Goal: Task Accomplishment & Management: Use online tool/utility

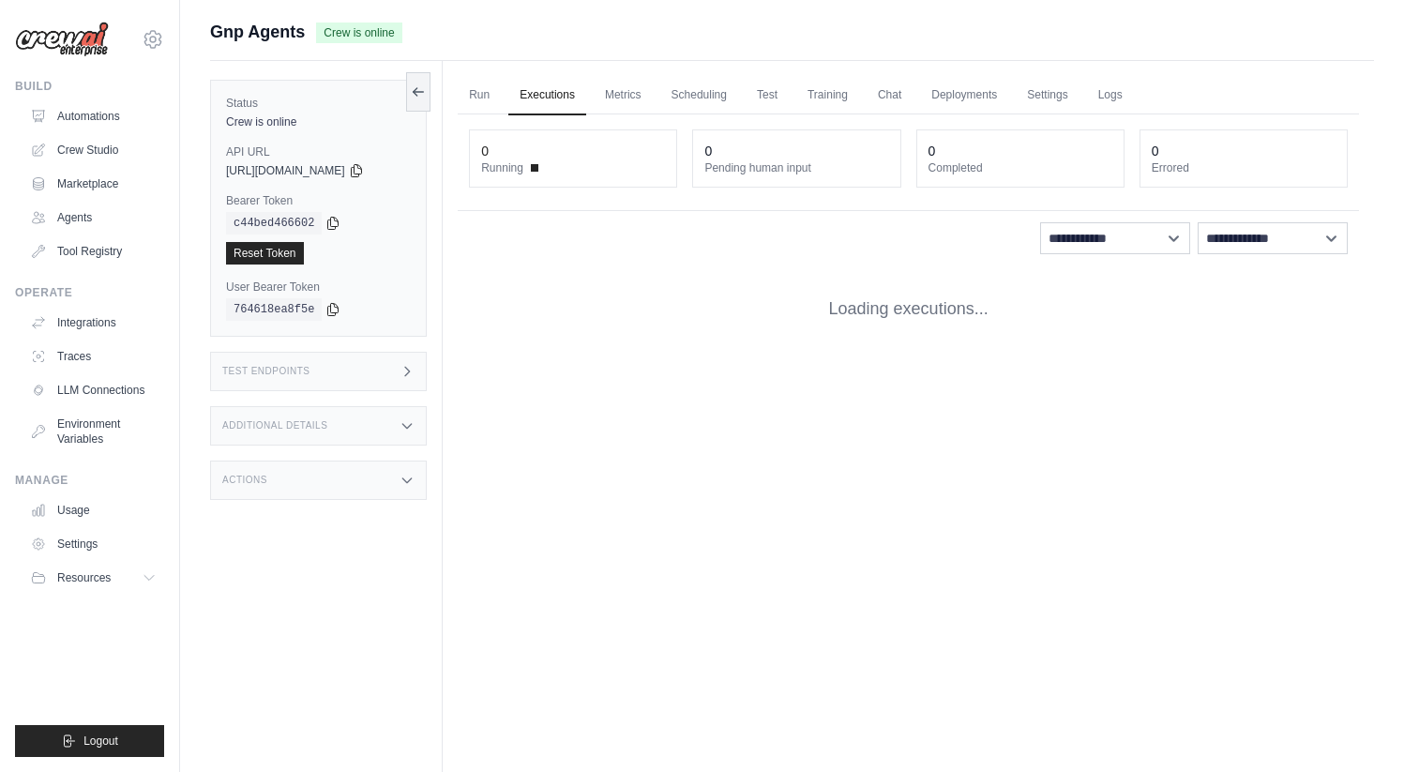
click at [517, 101] on link "Executions" at bounding box center [547, 95] width 78 height 39
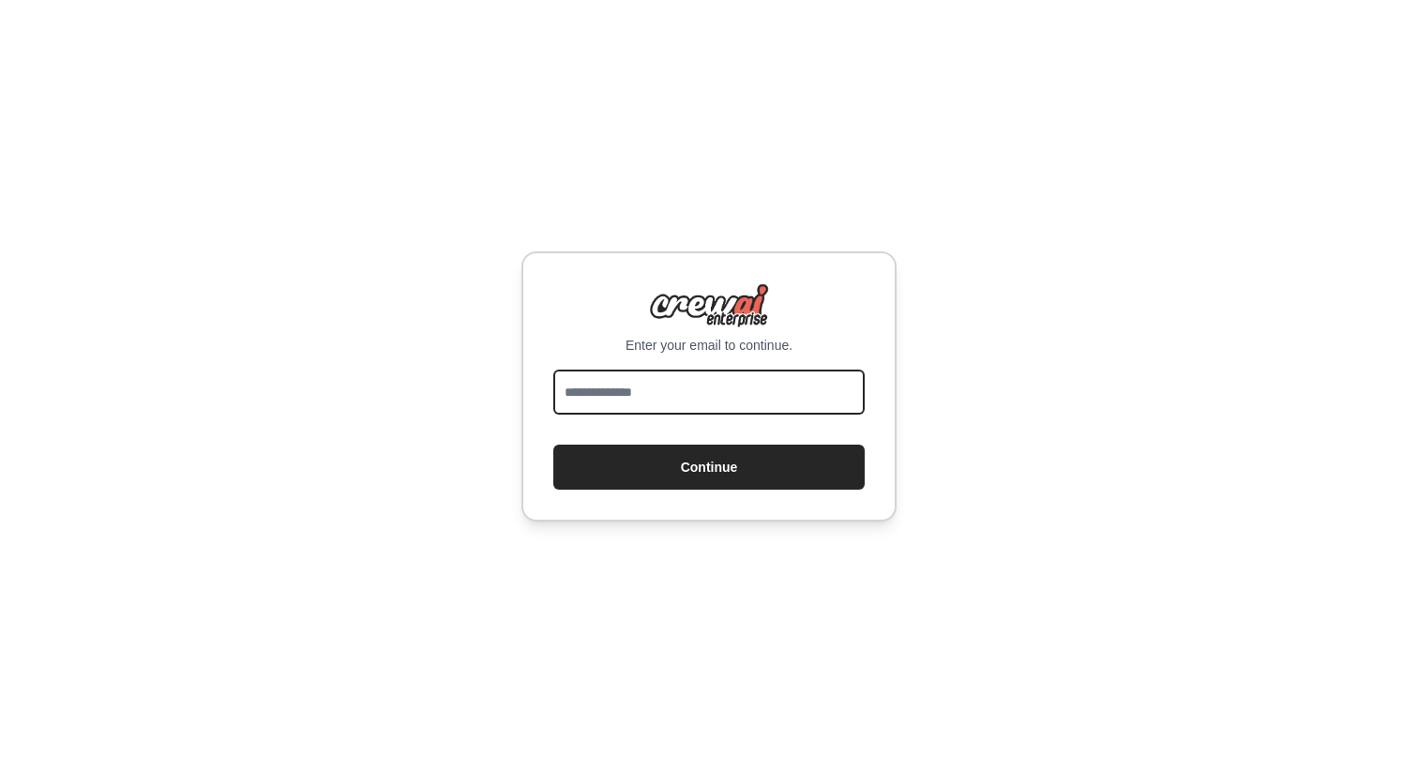
click at [630, 399] on input "email" at bounding box center [708, 392] width 311 height 45
type input "**********"
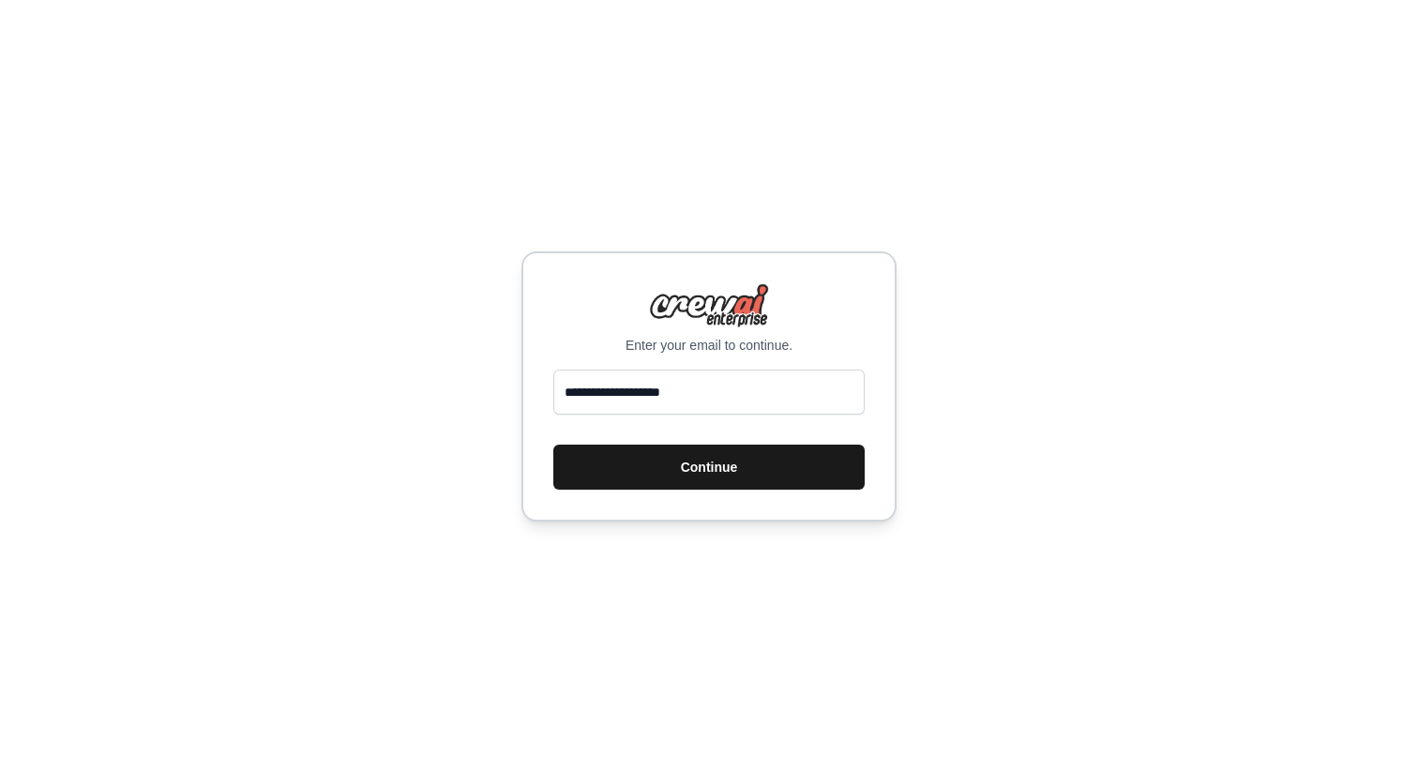
click at [684, 477] on button "Continue" at bounding box center [708, 467] width 311 height 45
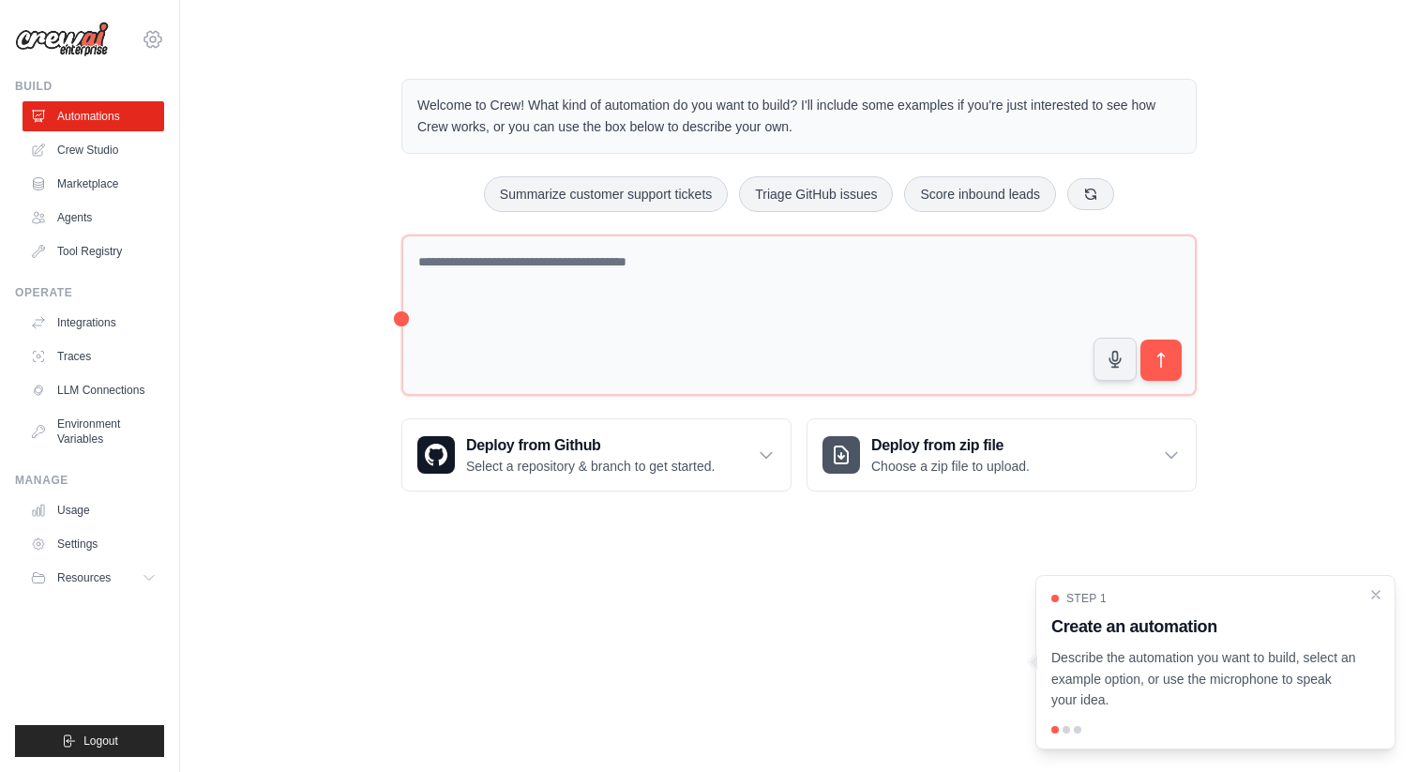
click at [151, 34] on icon at bounding box center [153, 39] width 23 height 23
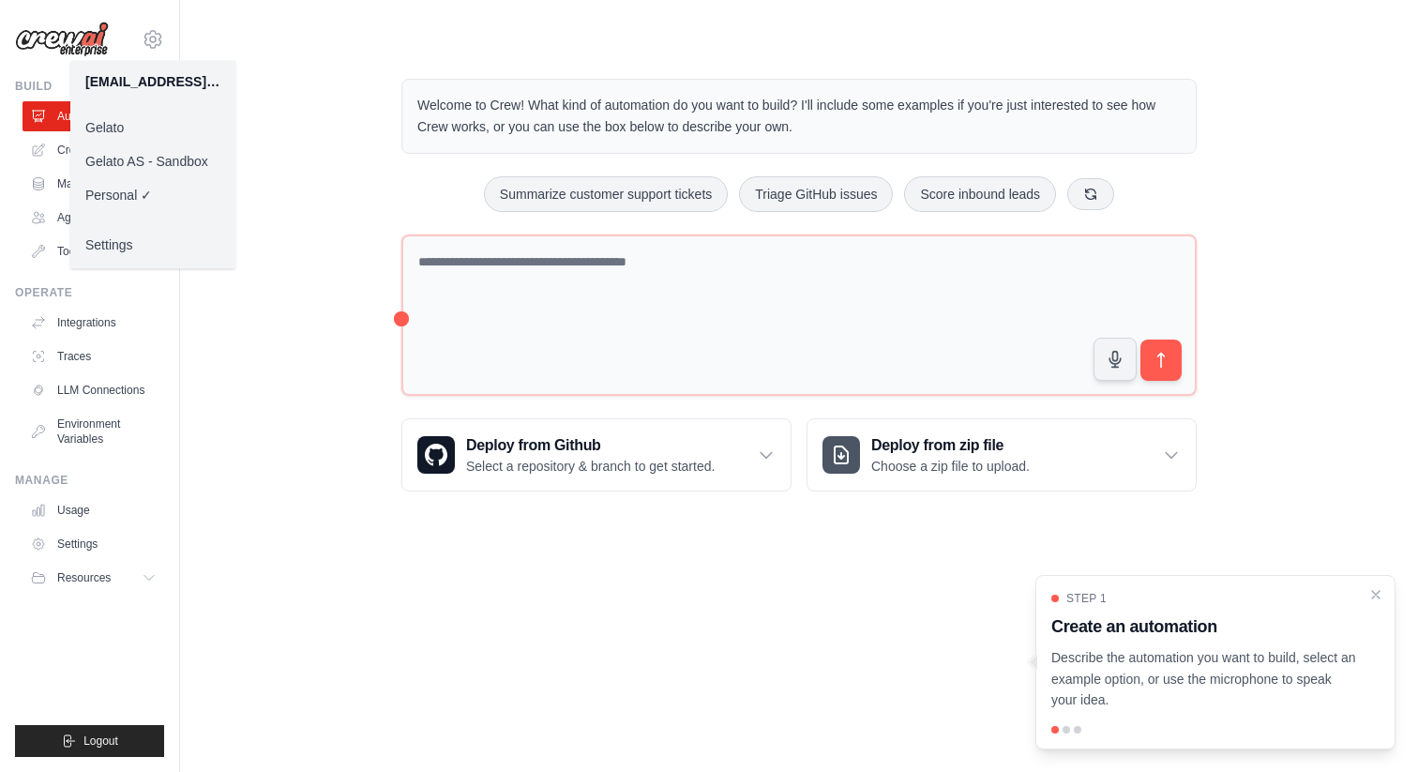
click at [210, 124] on link "Gelato" at bounding box center [152, 128] width 165 height 34
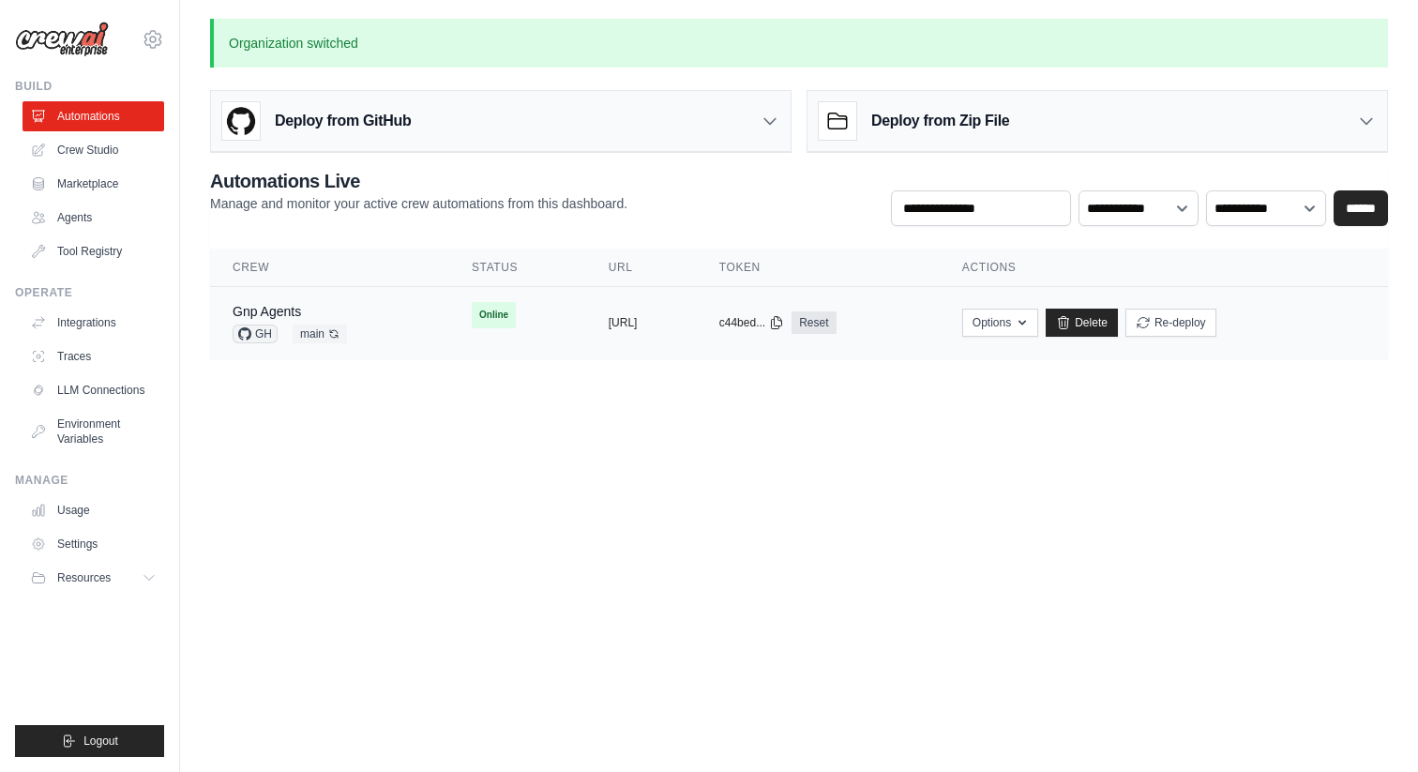
click at [449, 322] on td "Online" at bounding box center [517, 315] width 137 height 56
click at [601, 311] on td "copied https://gnp-agents-ff19d544-aa2b-4f" at bounding box center [641, 323] width 111 height 72
